Goal: Task Accomplishment & Management: Use online tool/utility

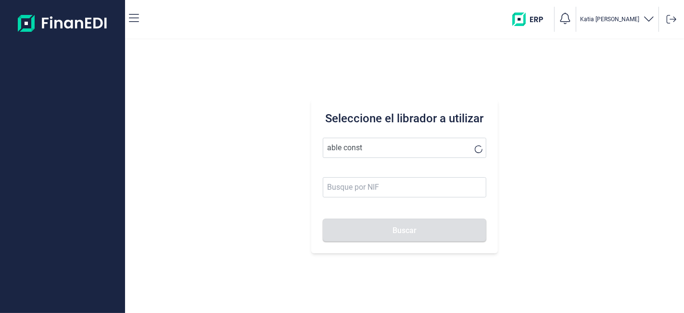
click at [323, 218] on button "Buscar" at bounding box center [404, 229] width 163 height 23
click at [367, 154] on div "Seleccione el librador a utilizar able const Buscar" at bounding box center [404, 176] width 186 height 154
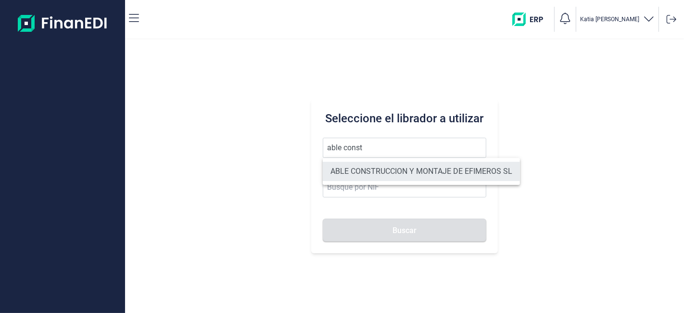
drag, startPoint x: 396, startPoint y: 173, endPoint x: 406, endPoint y: 203, distance: 31.3
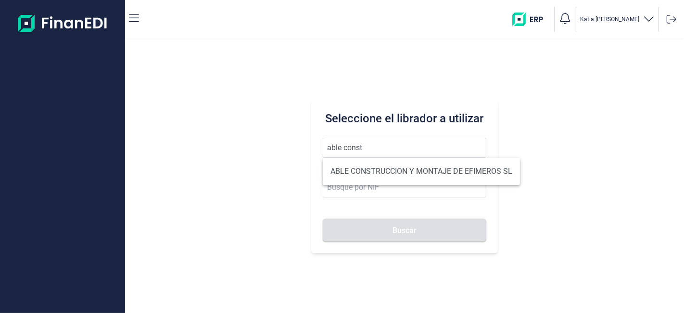
click at [396, 172] on li "ABLE CONSTRUCCION Y MONTAJE DE EFIMEROS SL" at bounding box center [421, 171] width 197 height 19
type input "ABLE CONSTRUCCION Y MONTAJE DE EFIMEROS SL"
type input "B85402501"
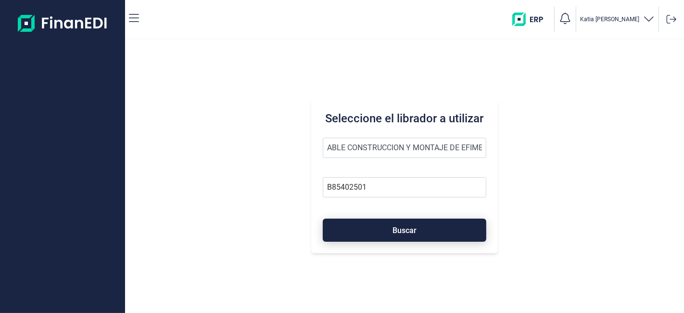
click at [386, 237] on button "Buscar" at bounding box center [404, 229] width 163 height 23
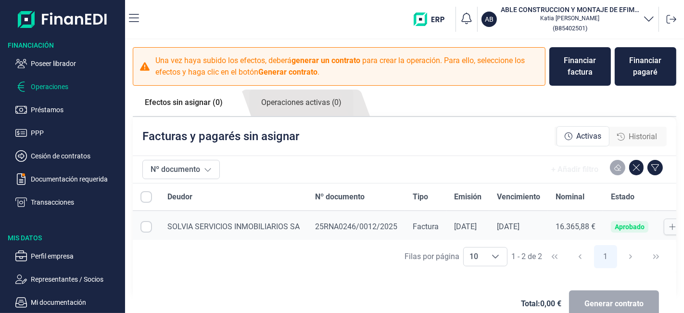
checkbox input "true"
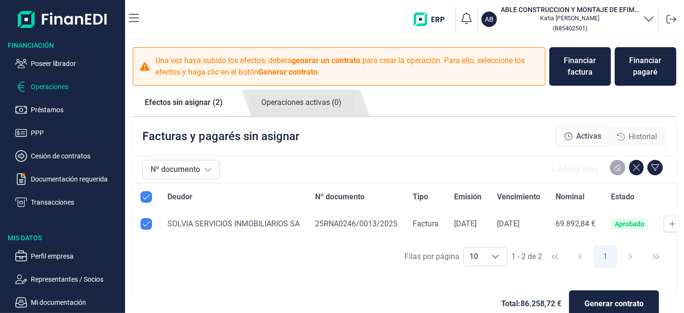
scroll to position [21, 0]
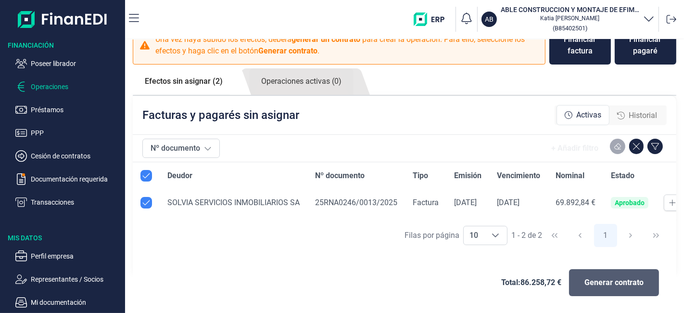
click at [600, 274] on button "Generar contrato" at bounding box center [614, 282] width 90 height 27
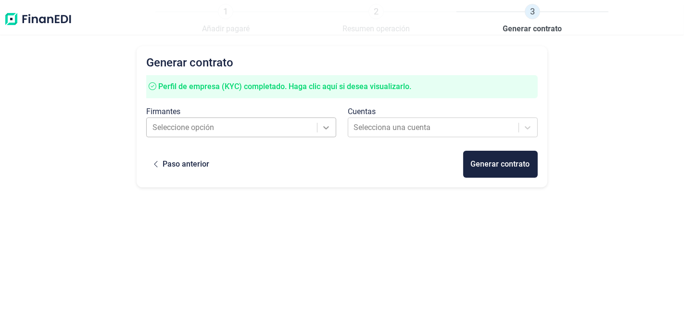
click at [327, 135] on div at bounding box center [326, 127] width 17 height 17
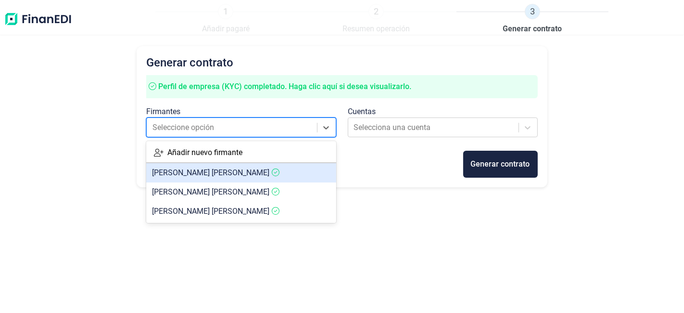
click at [232, 171] on span "[PERSON_NAME]" at bounding box center [210, 172] width 117 height 9
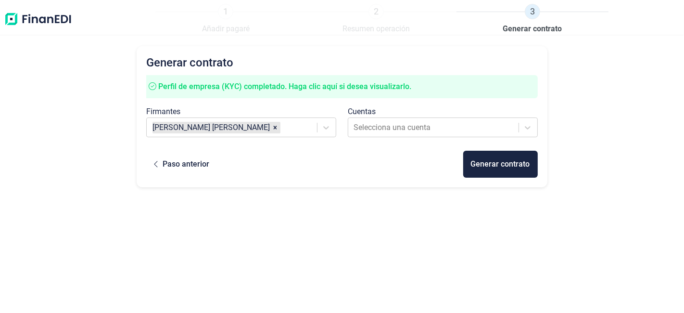
click at [329, 137] on div "Firmantes [PERSON_NAME]" at bounding box center [241, 123] width 202 height 35
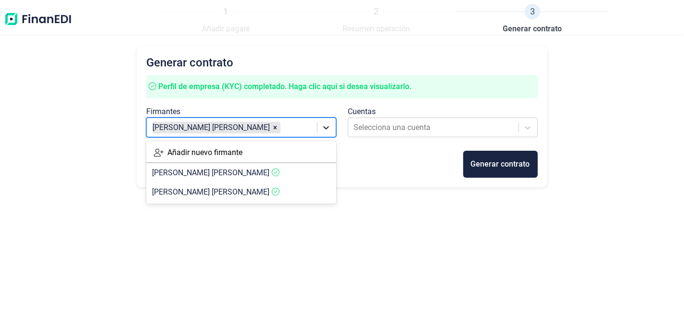
click at [331, 125] on icon at bounding box center [326, 128] width 10 height 10
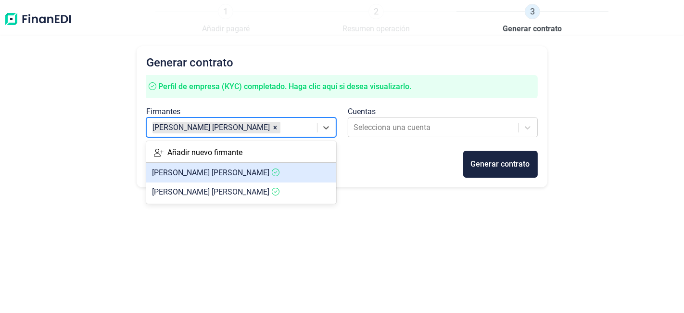
click at [269, 177] on span "[PERSON_NAME] [PERSON_NAME] [PERSON_NAME]" at bounding box center [210, 172] width 117 height 9
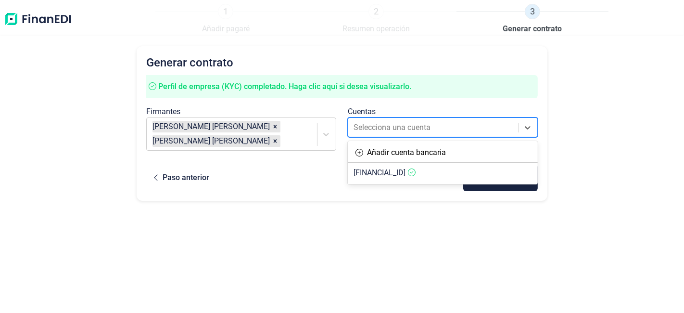
click at [359, 130] on div at bounding box center [434, 127] width 160 height 13
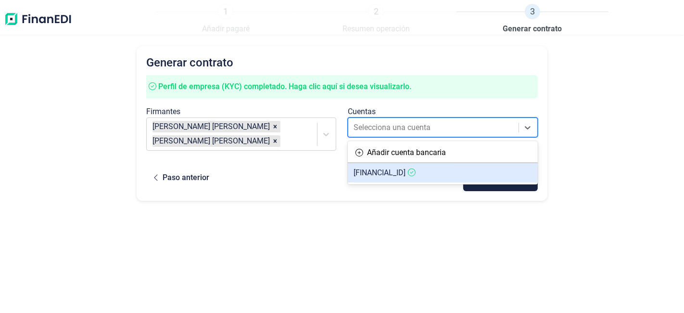
click at [385, 174] on span "[FINANCIAL_ID]" at bounding box center [380, 172] width 52 height 9
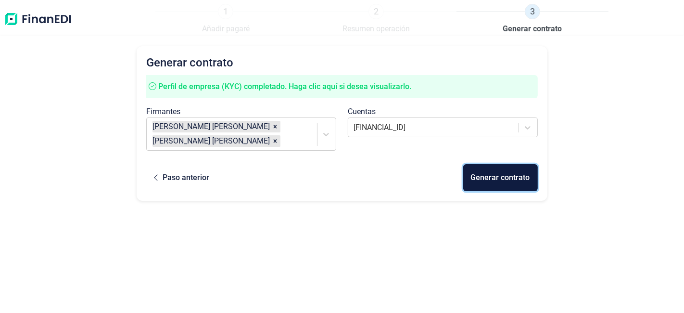
click at [511, 186] on button "Generar contrato" at bounding box center [500, 177] width 75 height 27
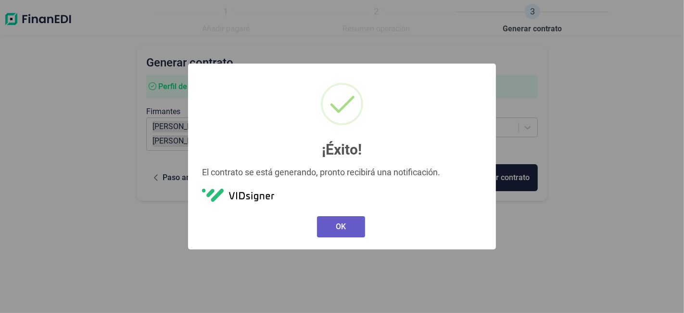
click at [329, 226] on button "OK" at bounding box center [341, 226] width 48 height 21
